Goal: Navigation & Orientation: Find specific page/section

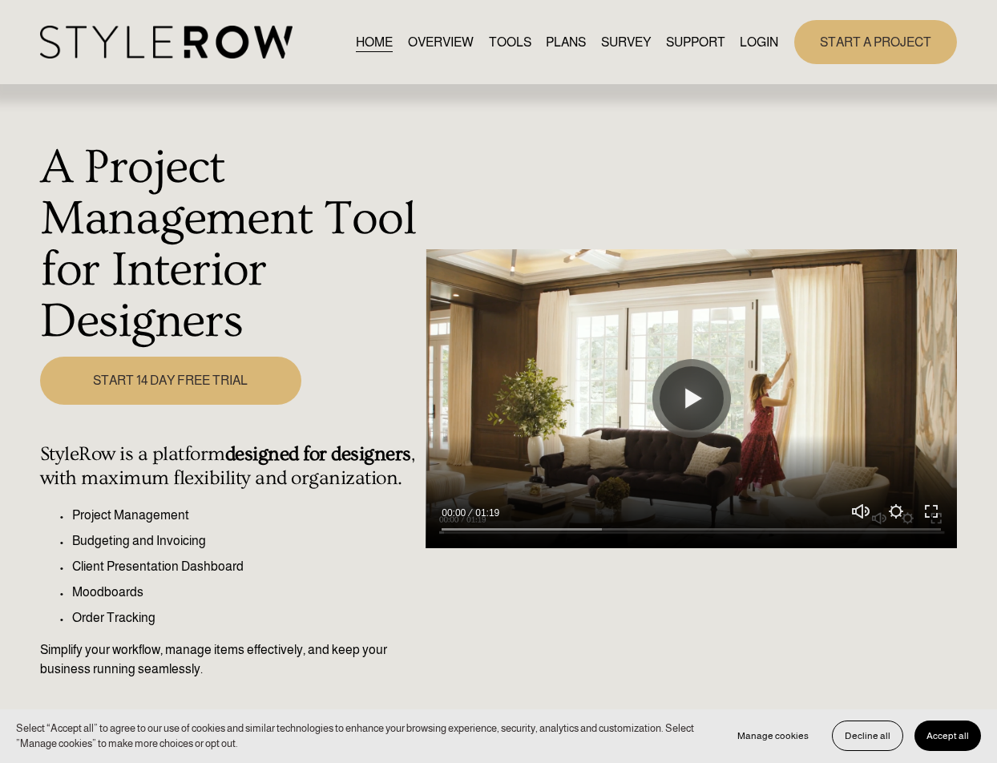
click at [98, 450] on h4 "StyleRow is a platform designed for designers , with maximum flexibility and or…" at bounding box center [228, 465] width 377 height 46
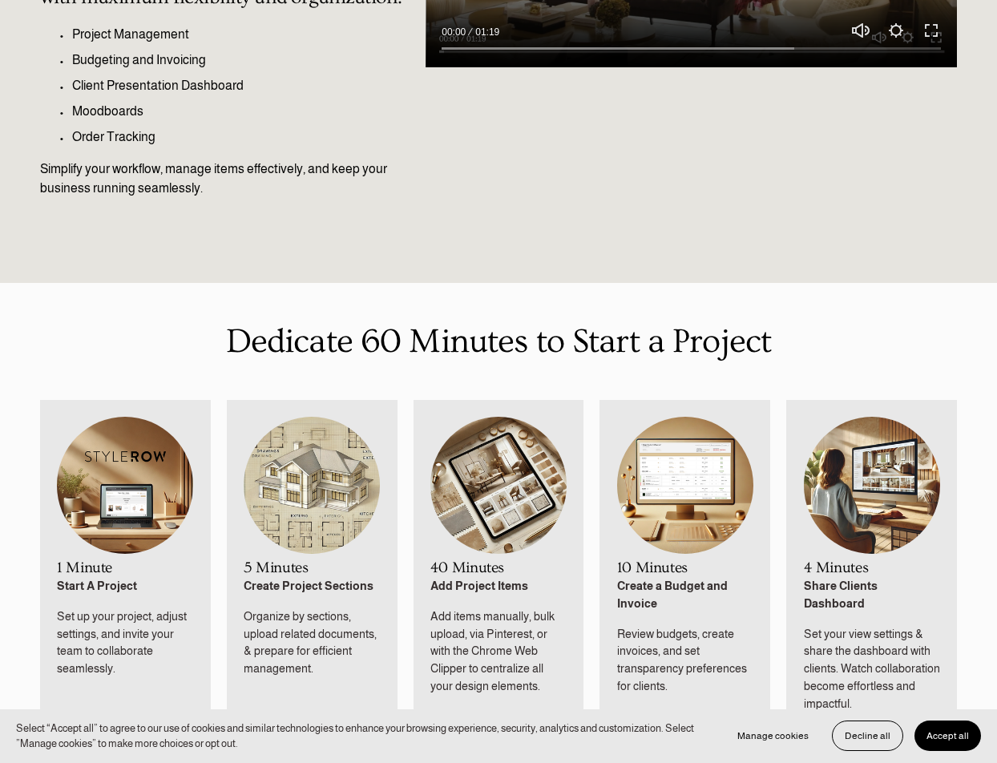
scroll to position [1042, 0]
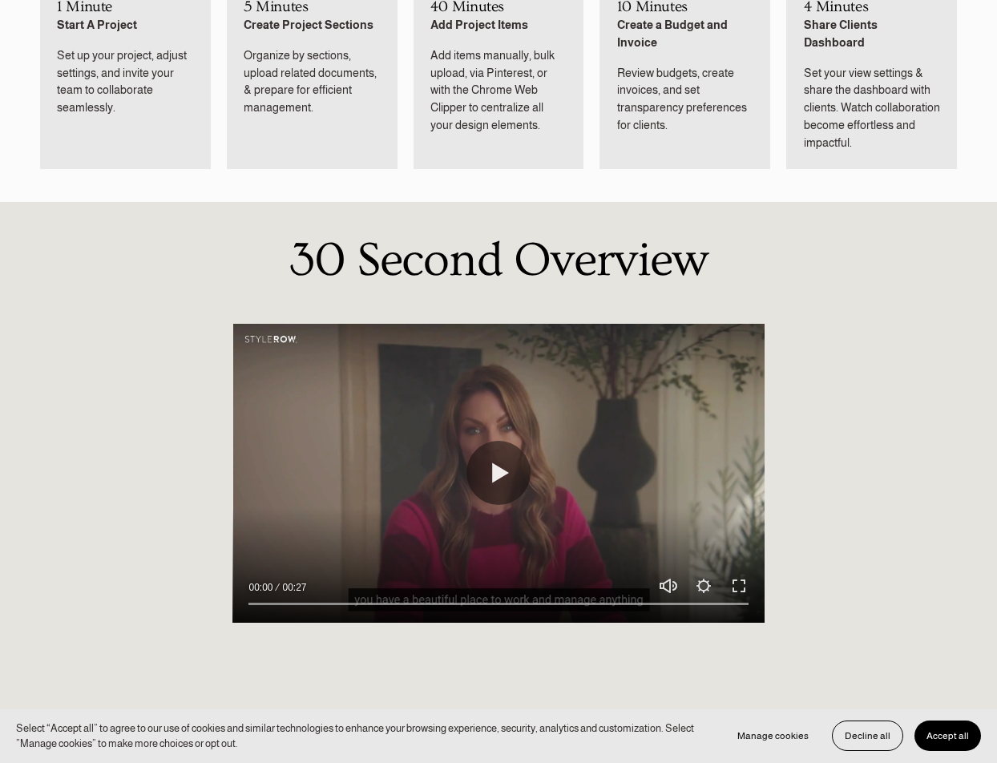
click at [977, 742] on button "Accept all" at bounding box center [948, 736] width 67 height 30
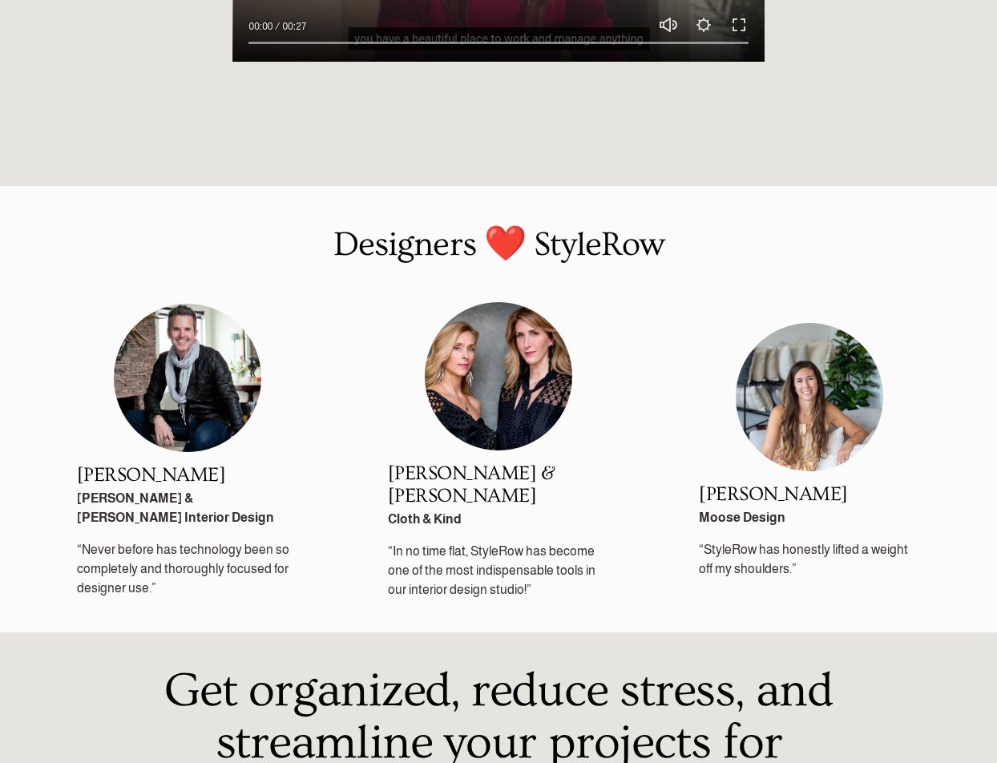
scroll to position [2026, 0]
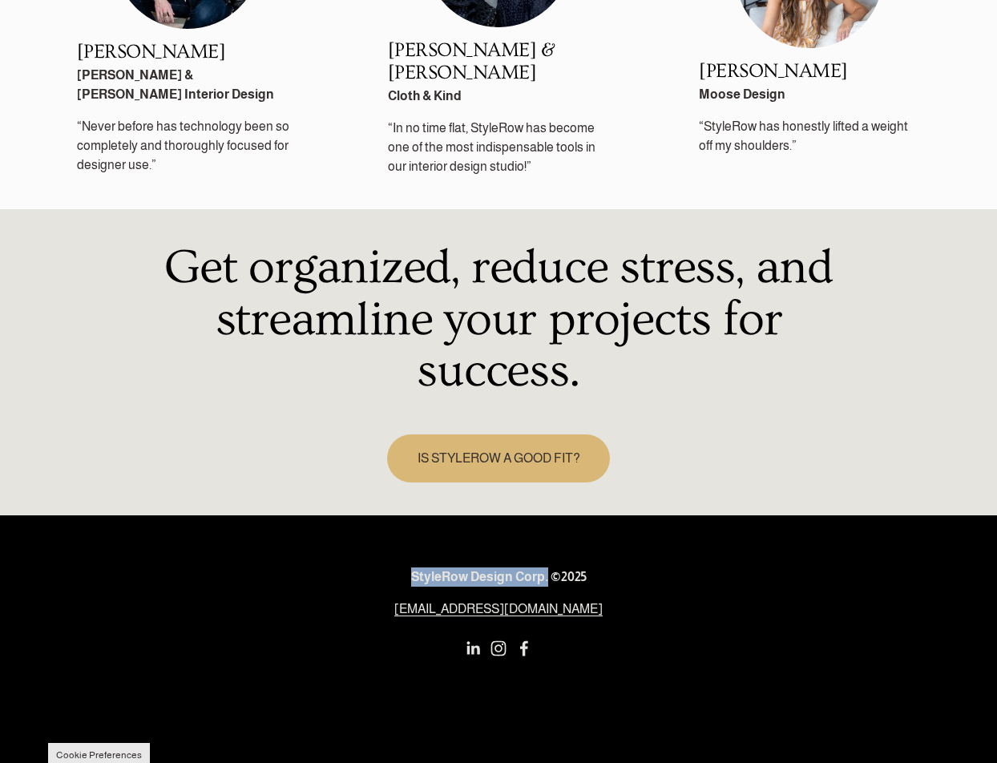
drag, startPoint x: 405, startPoint y: 576, endPoint x: 549, endPoint y: 576, distance: 144.3
click at [549, 576] on p "StyleRow Design Corp. ©2025" at bounding box center [499, 577] width 455 height 19
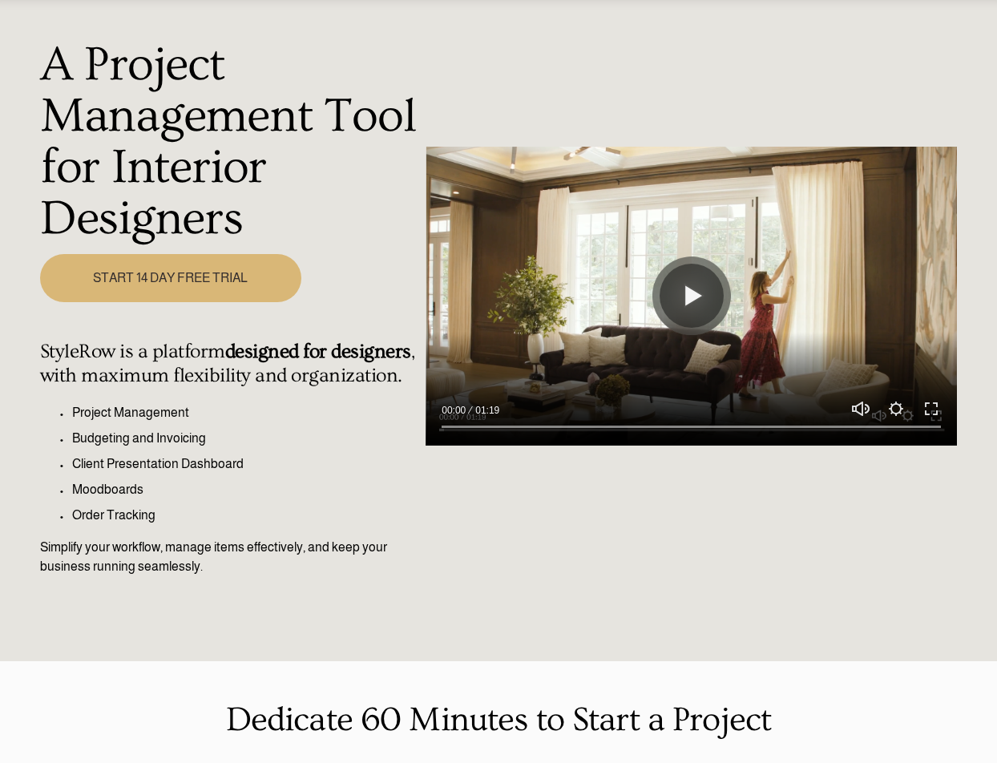
scroll to position [0, 0]
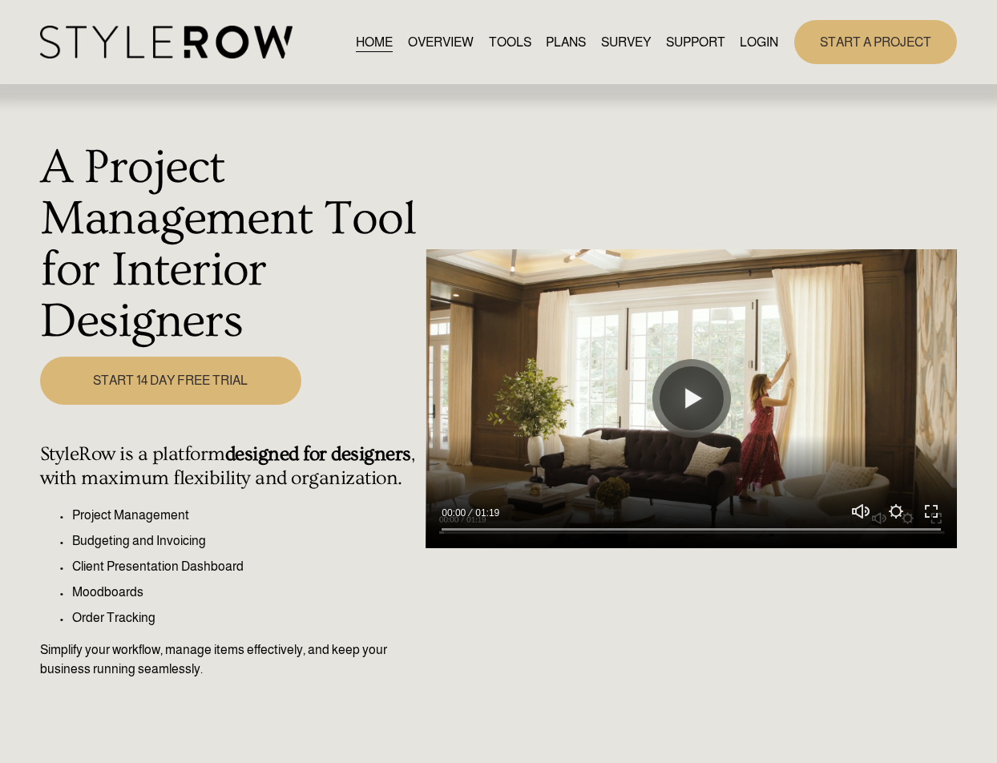
click at [0, 0] on span "CONTACT US" at bounding box center [0, 0] width 0 height 0
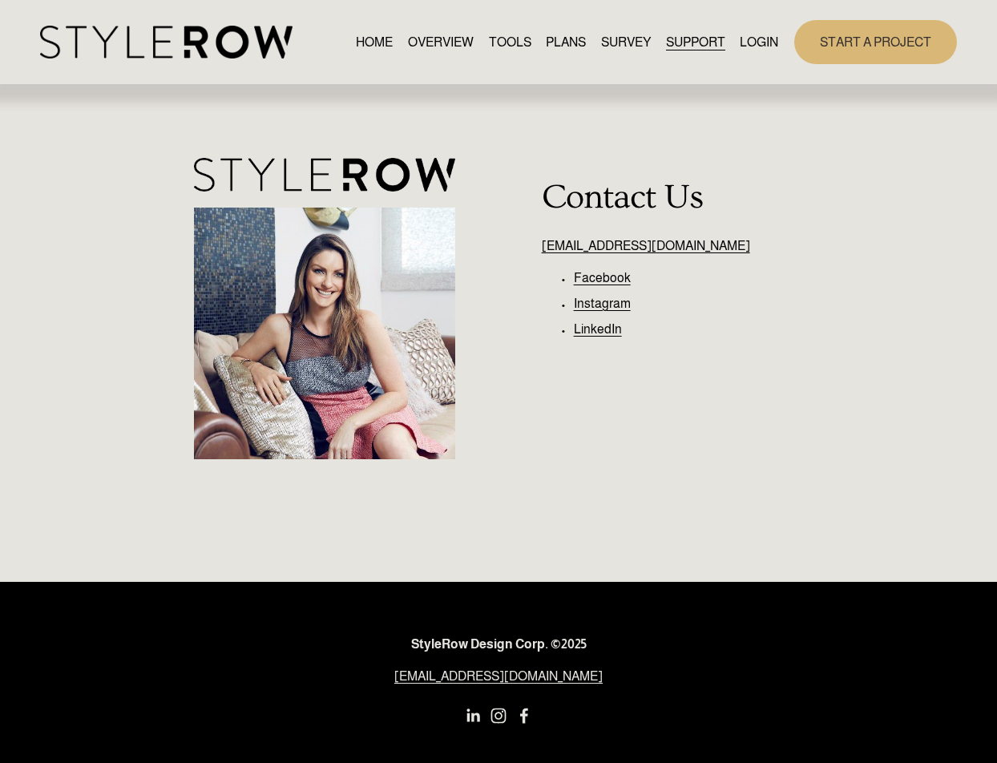
scroll to position [75, 0]
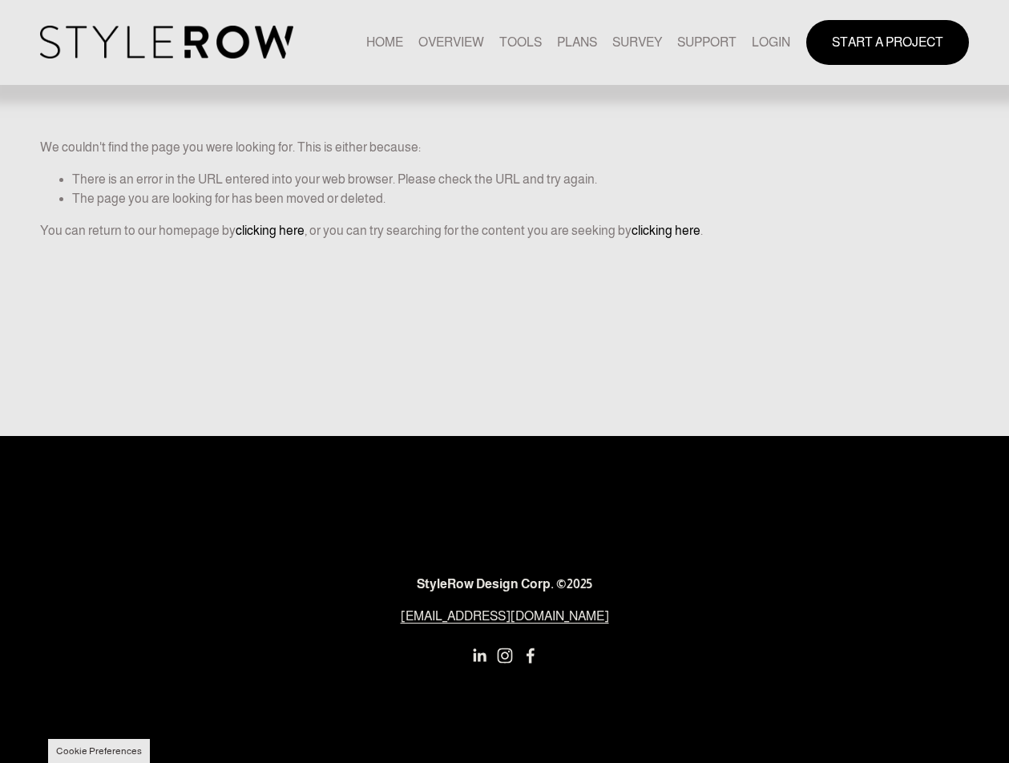
click at [408, 309] on div "0 Skip to Content" at bounding box center [504, 381] width 1009 height 763
click at [583, 102] on p "We couldn't find the page you were looking for. This is either because:" at bounding box center [504, 127] width 928 height 59
